Goal: Task Accomplishment & Management: Use online tool/utility

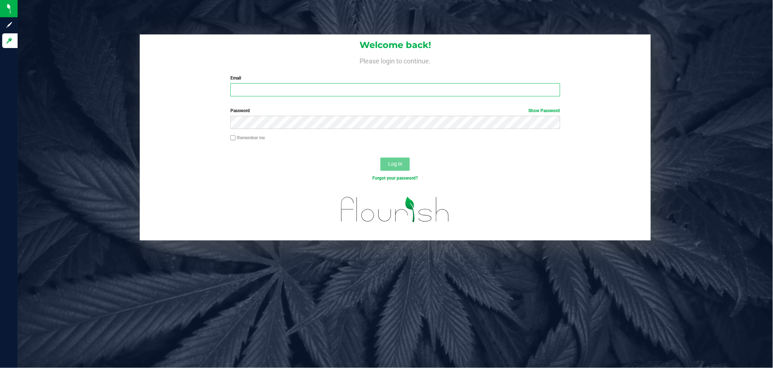
drag, startPoint x: 347, startPoint y: 96, endPoint x: 349, endPoint y: 92, distance: 4.6
click at [347, 93] on input "Email" at bounding box center [394, 89] width 329 height 13
type input "[EMAIL_ADDRESS][DOMAIN_NAME]"
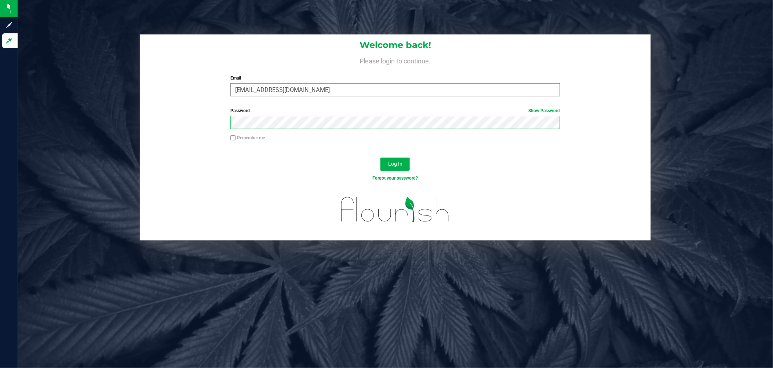
click at [380, 158] on button "Log In" at bounding box center [394, 164] width 29 height 13
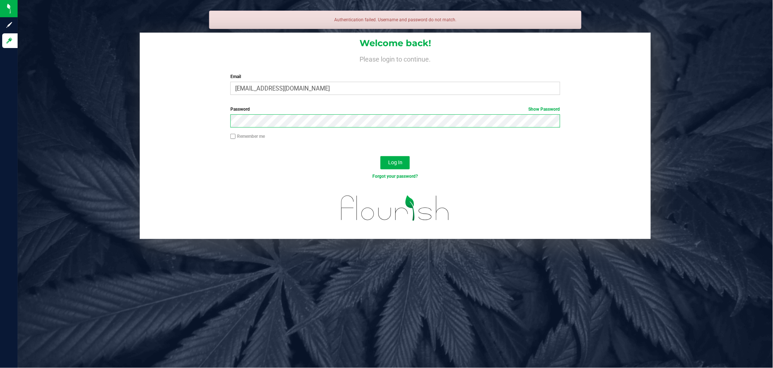
click at [380, 156] on button "Log In" at bounding box center [394, 162] width 29 height 13
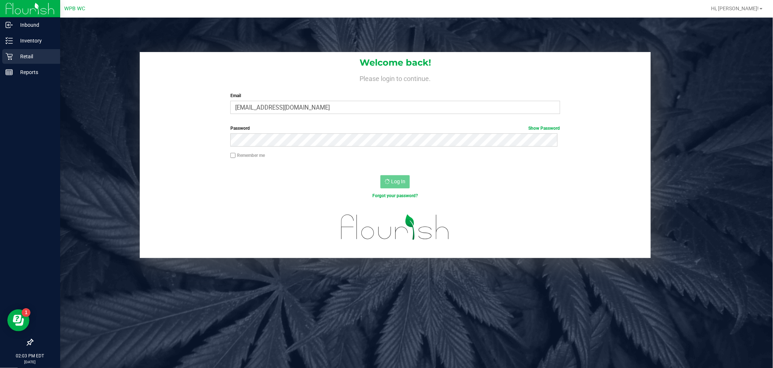
click at [16, 56] on p "Retail" at bounding box center [35, 56] width 44 height 9
click at [17, 56] on p "Retail" at bounding box center [35, 56] width 44 height 9
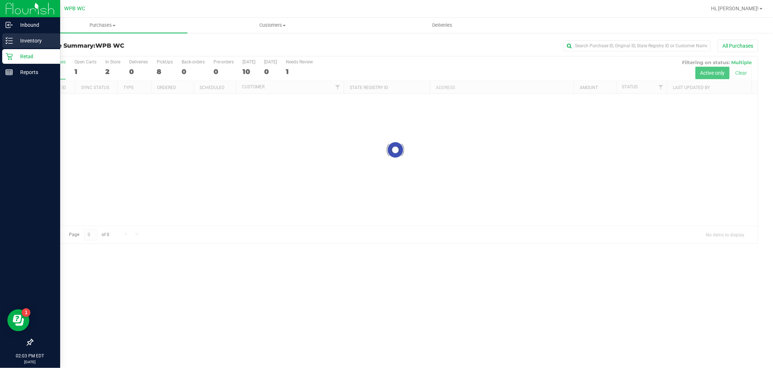
click at [24, 39] on p "Inventory" at bounding box center [35, 40] width 44 height 9
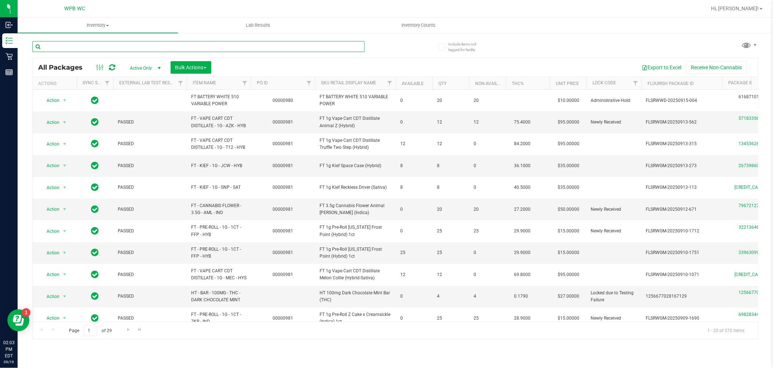
click at [107, 49] on input "text" at bounding box center [198, 46] width 332 height 11
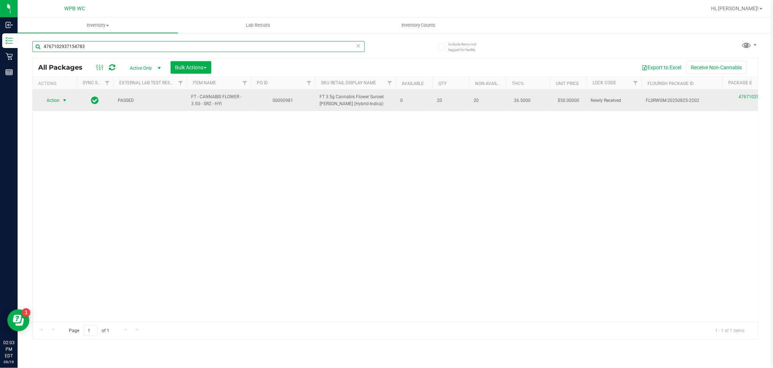
type input "4767102937154783"
click at [64, 100] on span "select" at bounding box center [65, 101] width 6 height 6
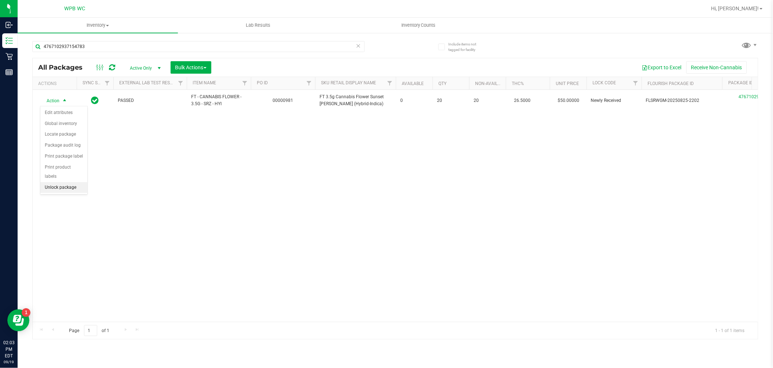
click at [68, 186] on li "Unlock package" at bounding box center [63, 187] width 47 height 11
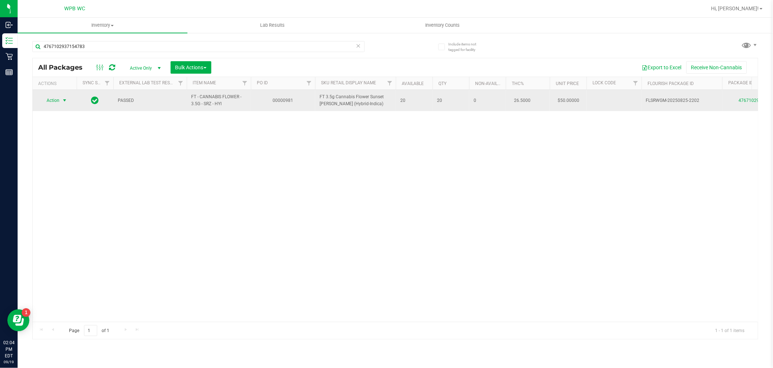
click at [54, 99] on span "Action" at bounding box center [50, 100] width 20 height 10
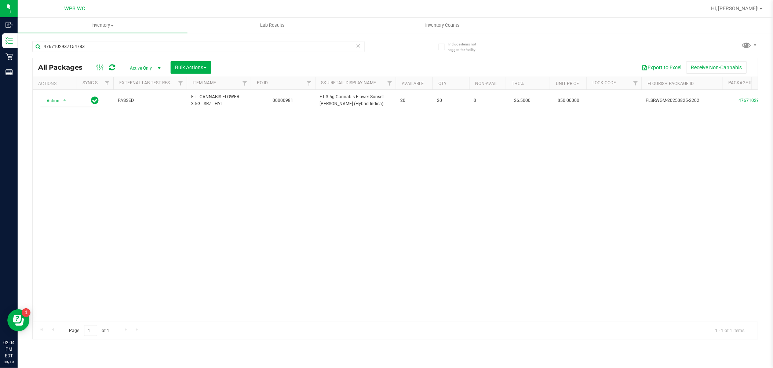
drag, startPoint x: 162, startPoint y: 197, endPoint x: 145, endPoint y: 196, distance: 17.3
click at [162, 197] on div "Action Action Create package Edit attributes Global inventory Locate package Lo…" at bounding box center [395, 206] width 725 height 232
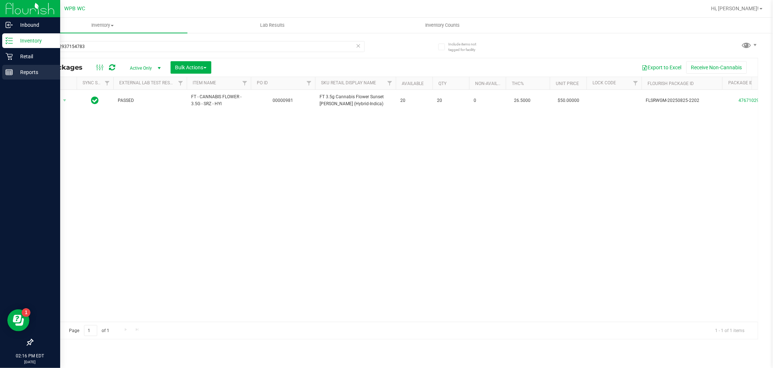
click at [41, 68] on p "Reports" at bounding box center [35, 72] width 44 height 9
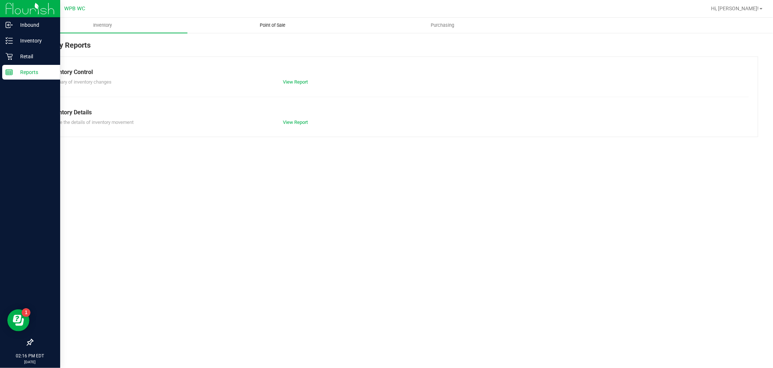
click at [273, 22] on span "Point of Sale" at bounding box center [272, 25] width 45 height 7
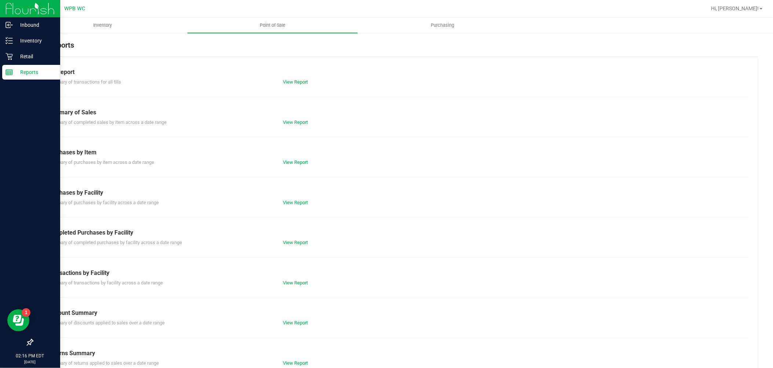
click at [308, 245] on div "View Report" at bounding box center [336, 242] width 118 height 7
click at [297, 243] on link "View Report" at bounding box center [295, 242] width 25 height 5
